Goal: Navigation & Orientation: Find specific page/section

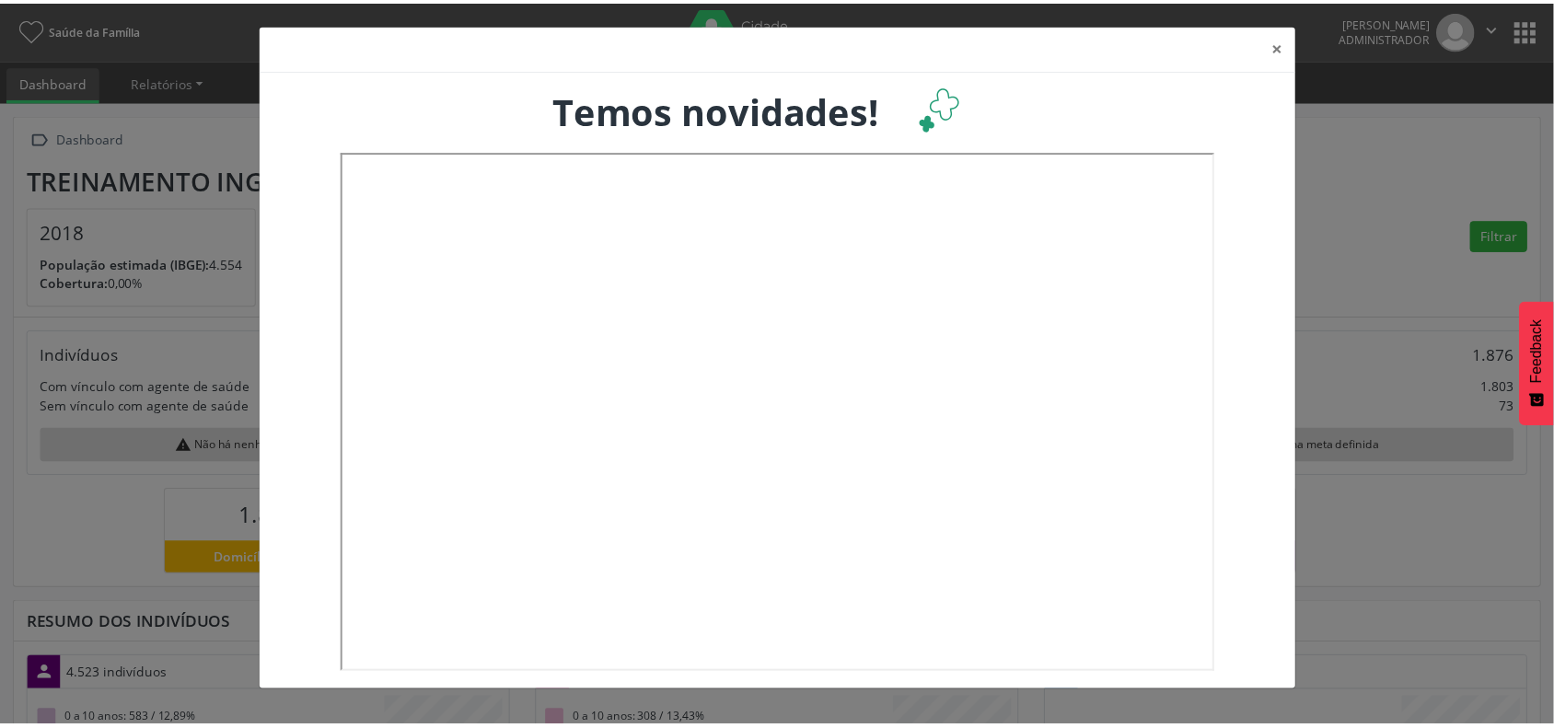
scroll to position [306, 514]
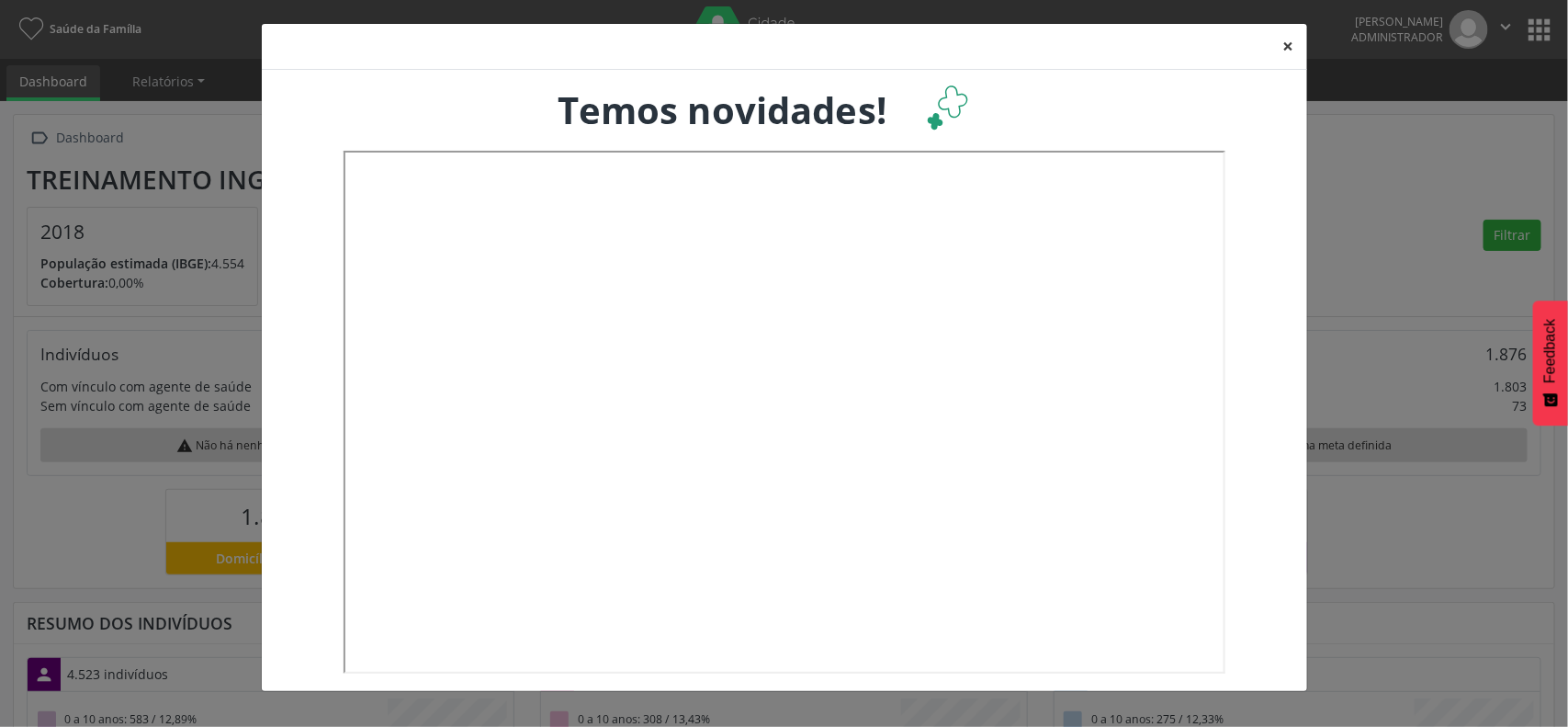
click at [1287, 51] on button "×" at bounding box center [1289, 46] width 37 height 45
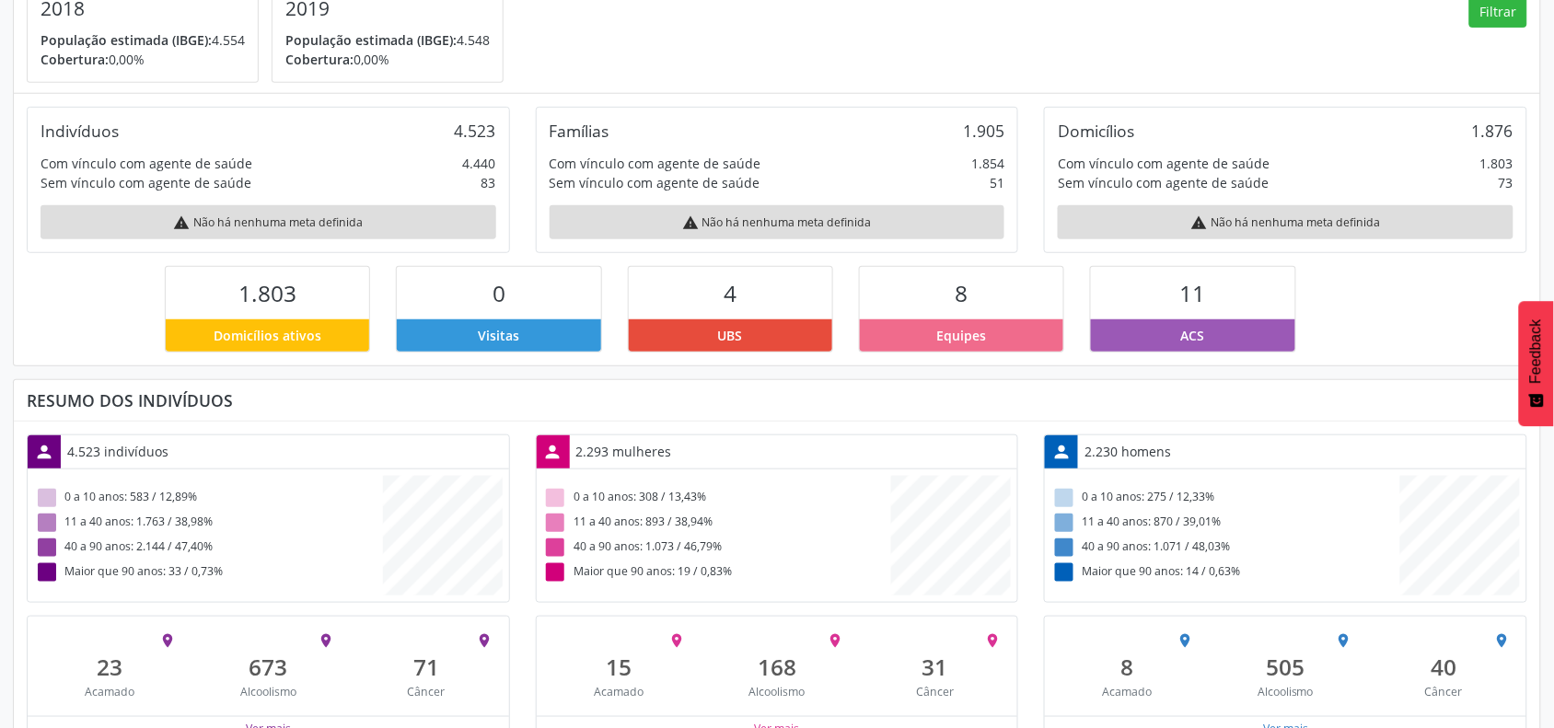
scroll to position [265, 0]
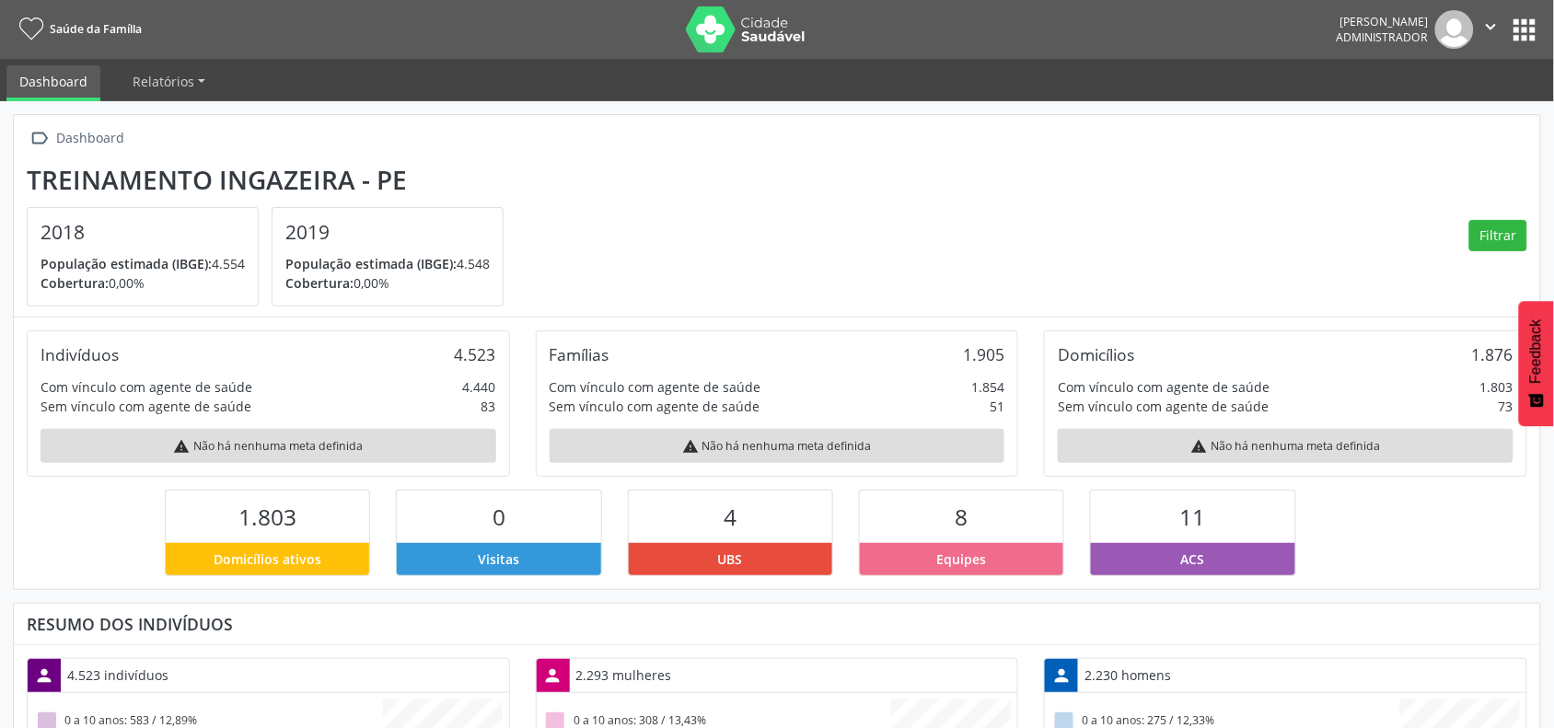
scroll to position [306, 508]
click at [1520, 20] on button "apps" at bounding box center [1525, 30] width 32 height 32
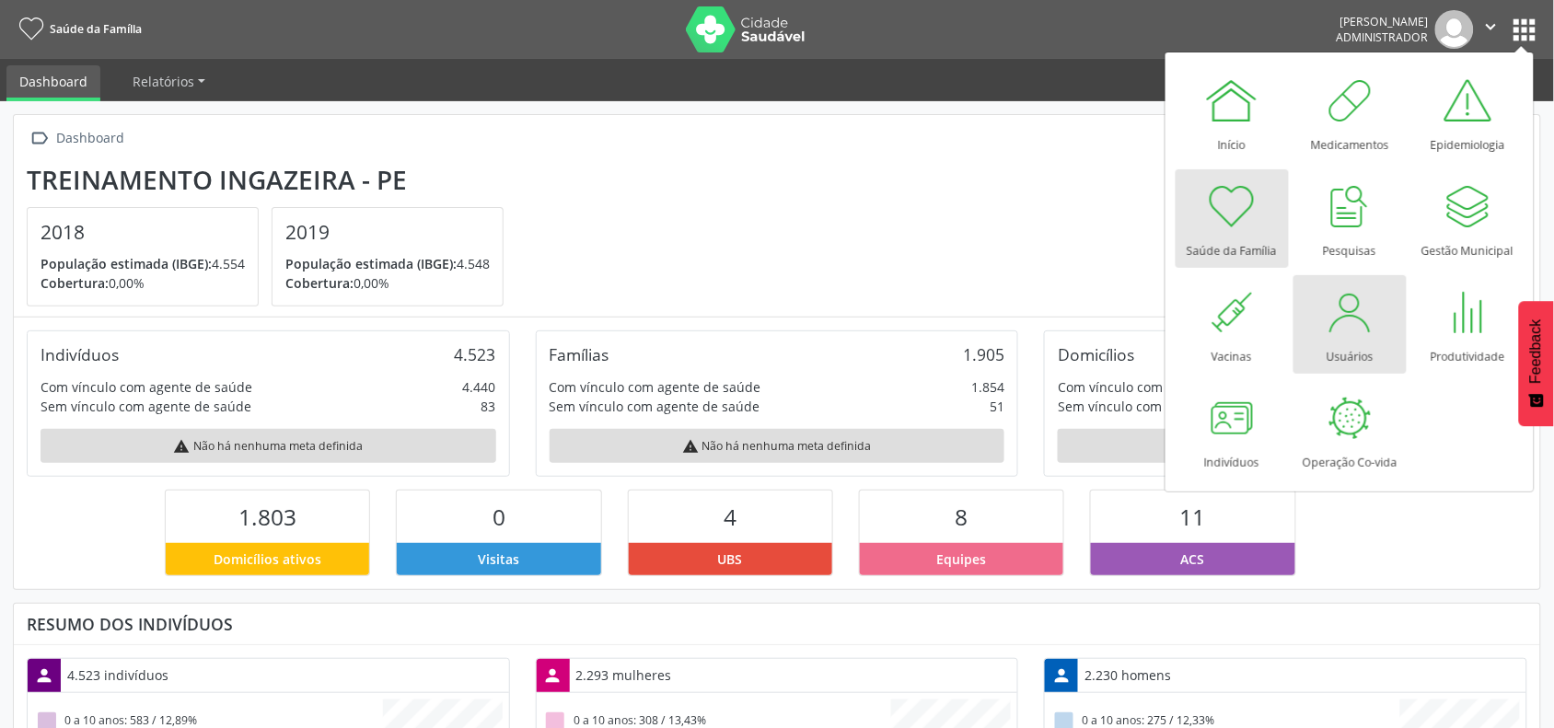
click at [1340, 322] on div at bounding box center [1349, 311] width 55 height 55
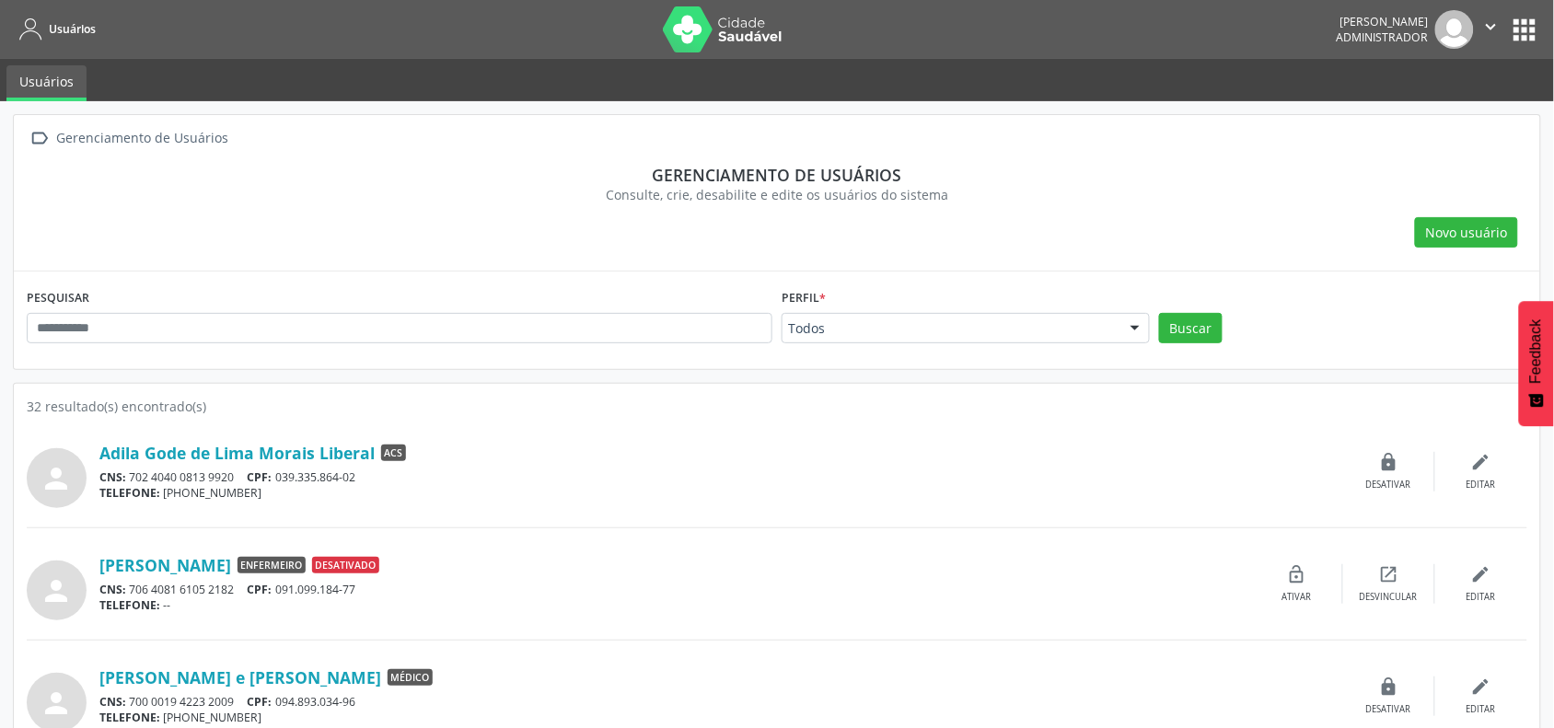
click at [1519, 26] on button "apps" at bounding box center [1525, 30] width 32 height 32
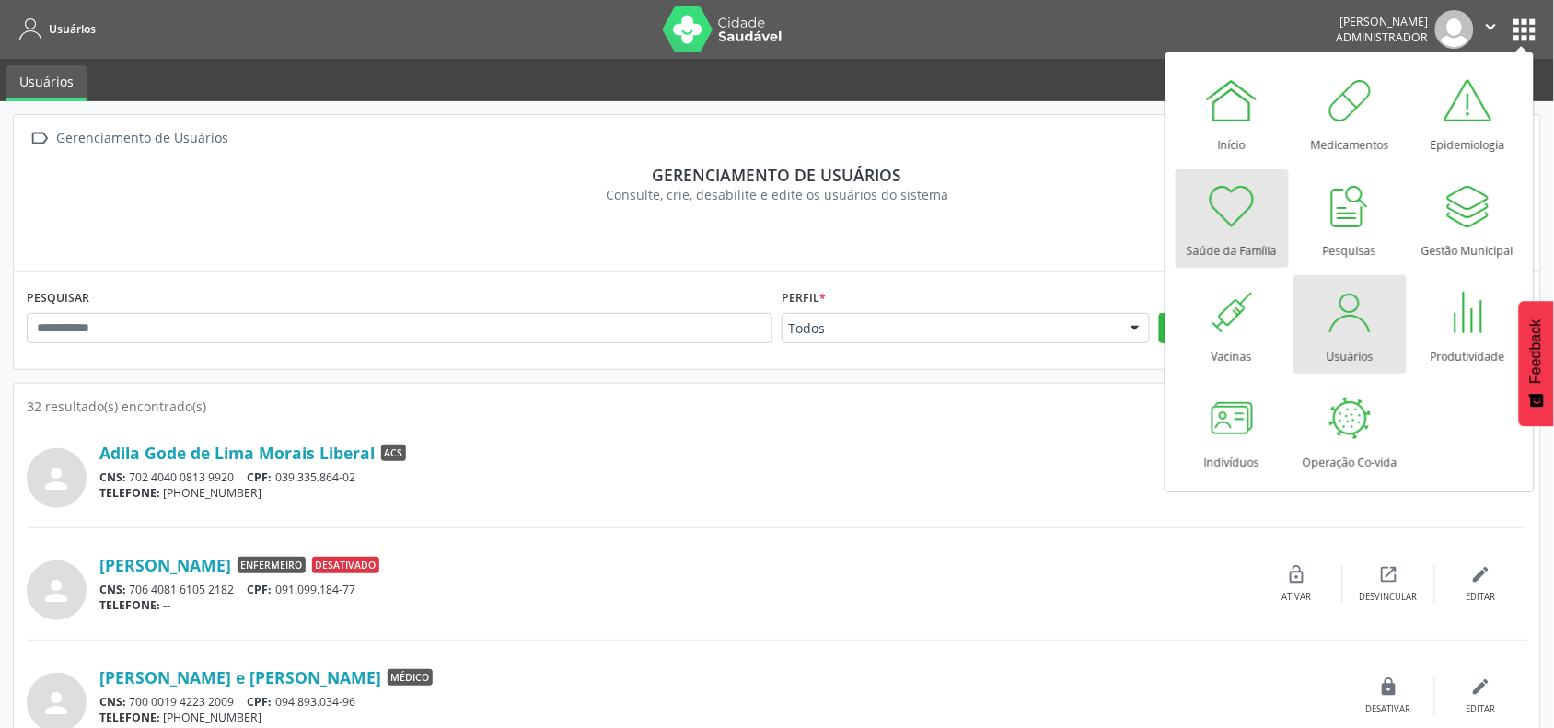
click at [1240, 214] on div at bounding box center [1231, 206] width 55 height 55
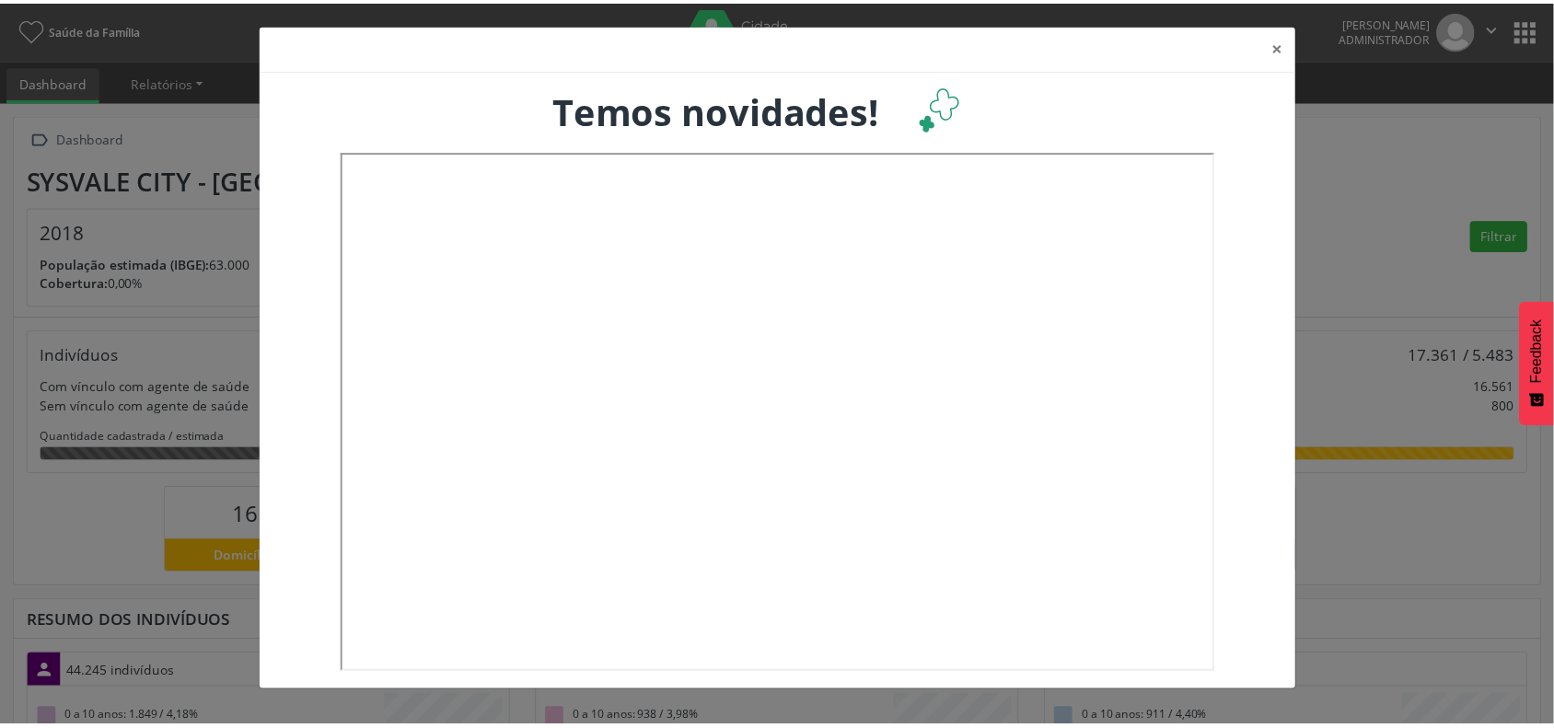
scroll to position [306, 514]
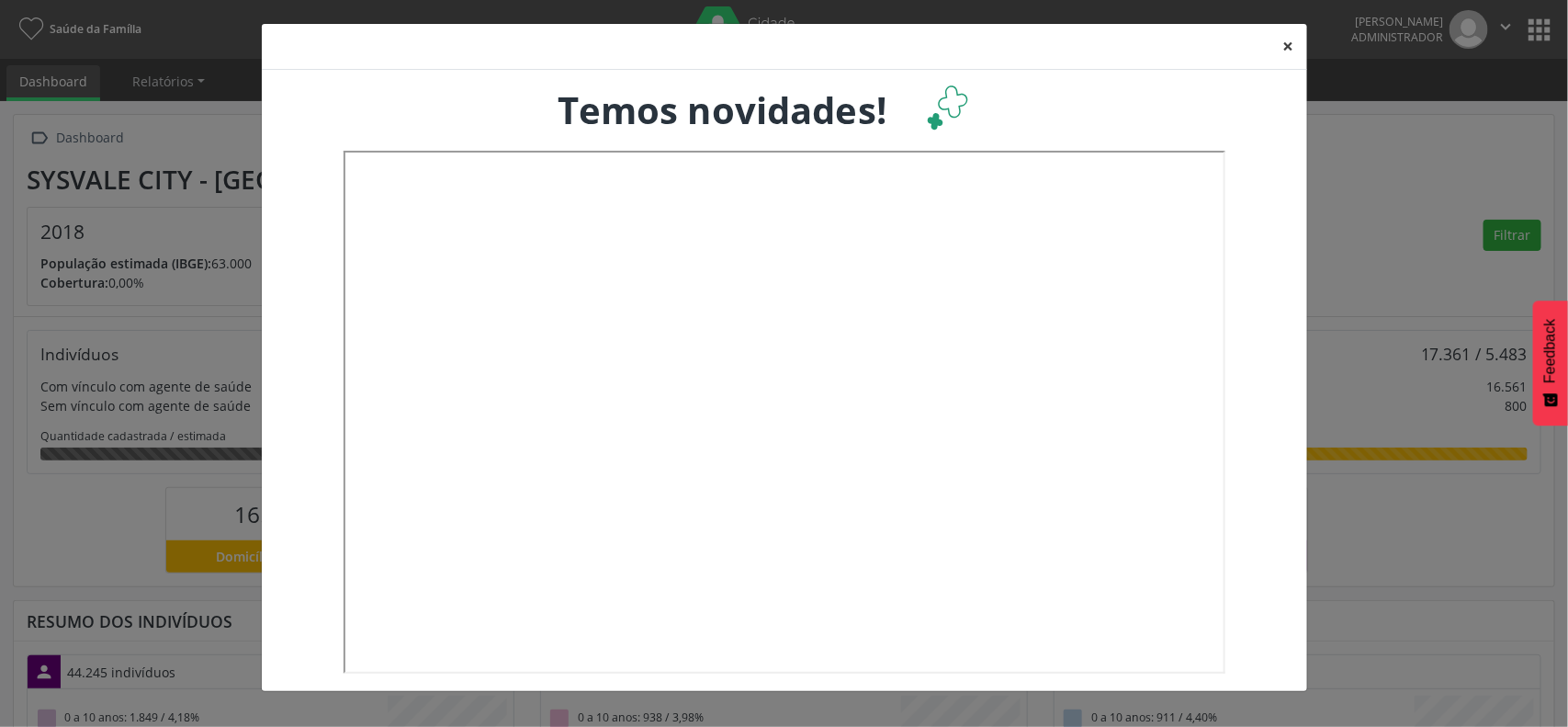
click at [1288, 40] on button "×" at bounding box center [1289, 46] width 37 height 45
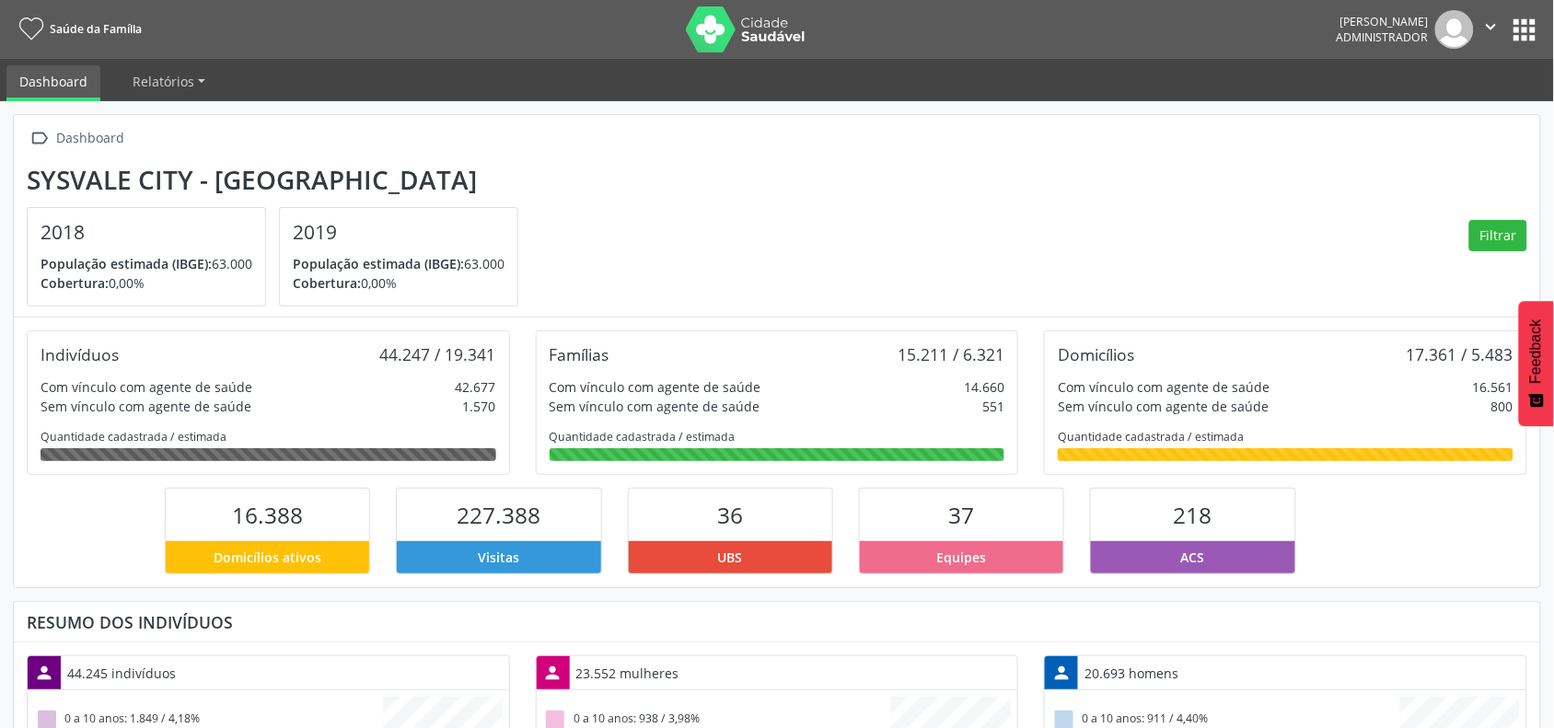
scroll to position [0, 0]
click at [755, 26] on img at bounding box center [746, 29] width 120 height 46
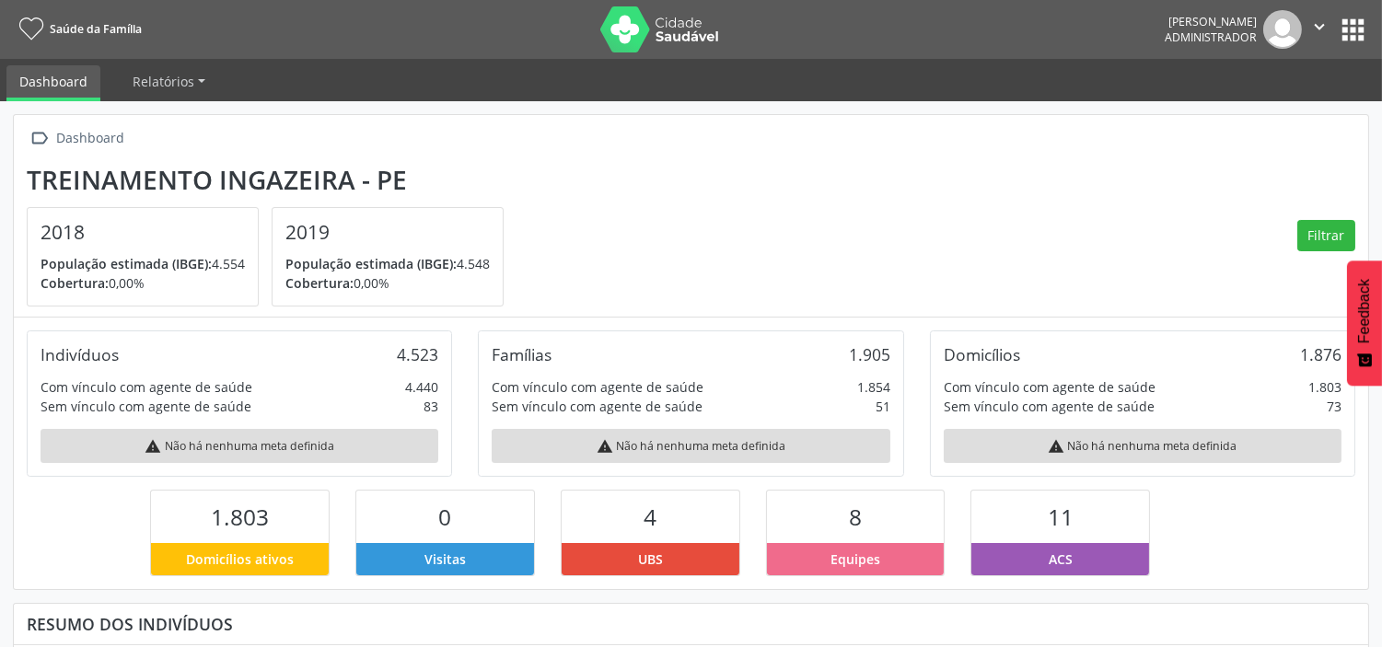
click at [655, 32] on img at bounding box center [660, 29] width 120 height 46
